Goal: Register for event/course

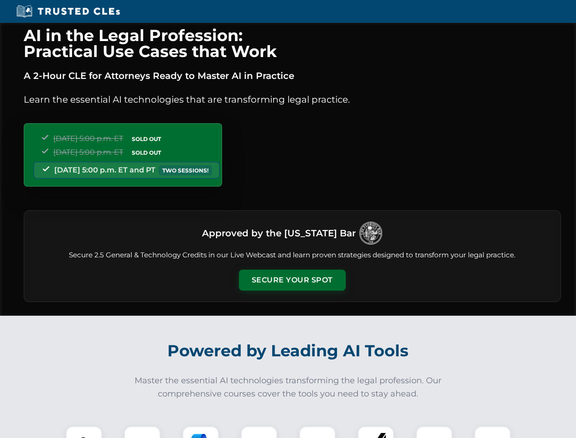
click at [292, 280] on button "Secure Your Spot" at bounding box center [292, 280] width 107 height 21
click at [84, 432] on img at bounding box center [84, 444] width 26 height 26
click at [142, 432] on div at bounding box center [142, 444] width 36 height 36
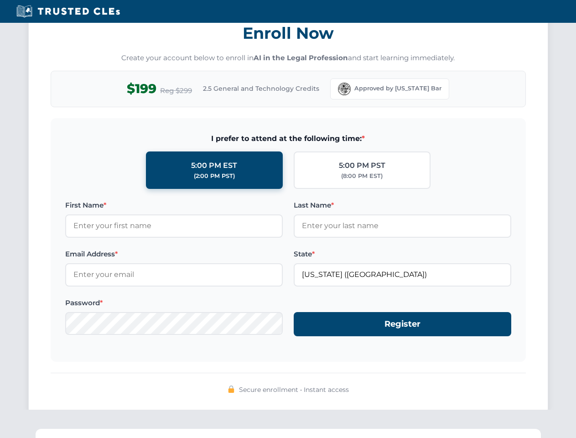
scroll to position [896, 0]
